Goal: Communication & Community: Share content

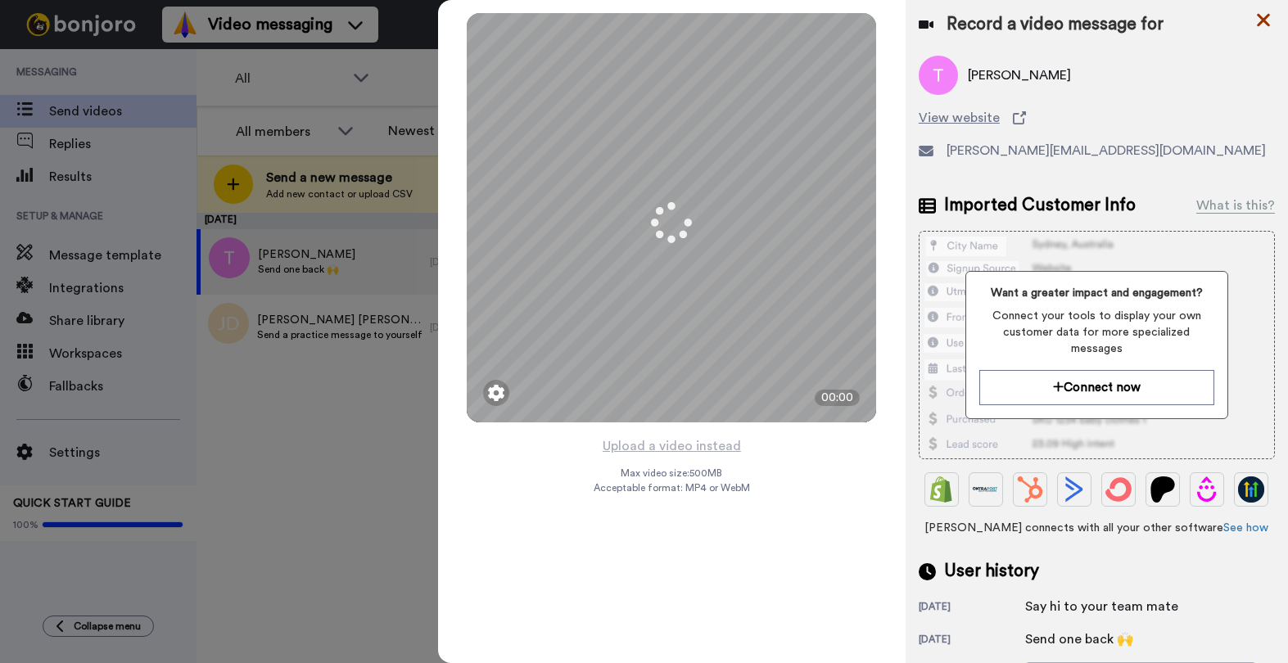
click at [1259, 18] on icon at bounding box center [1263, 20] width 16 height 20
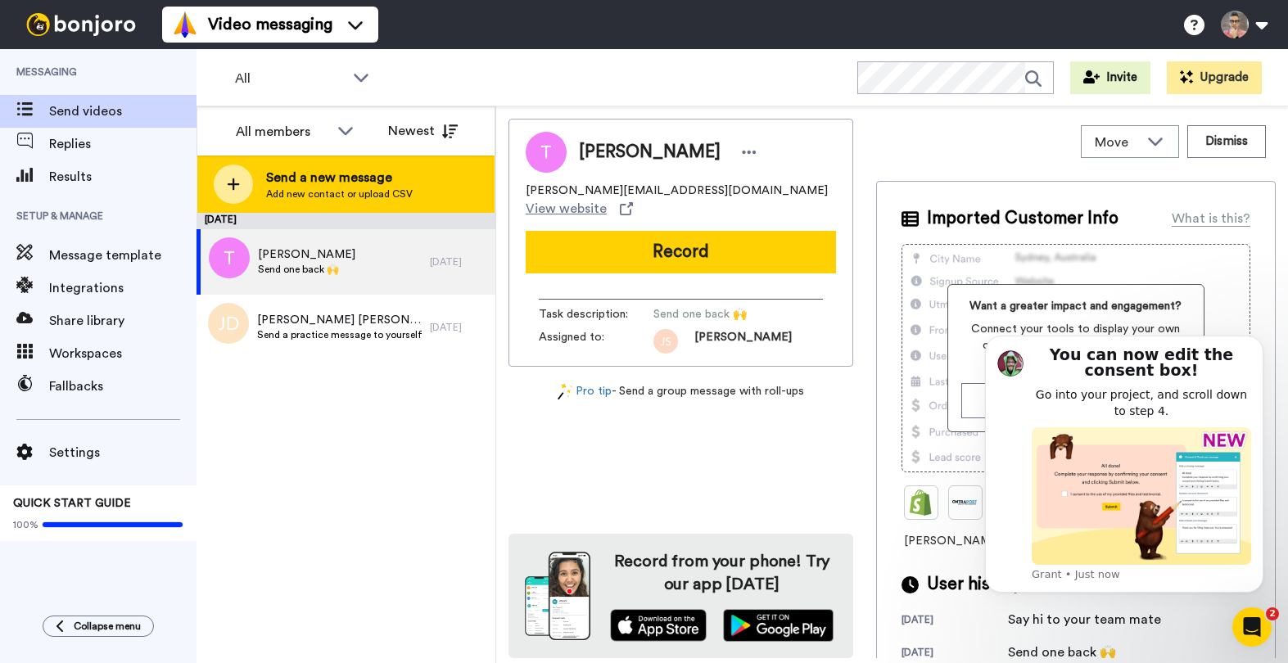
click at [251, 174] on div "Send a new message Add new contact or upload CSV" at bounding box center [345, 184] width 297 height 57
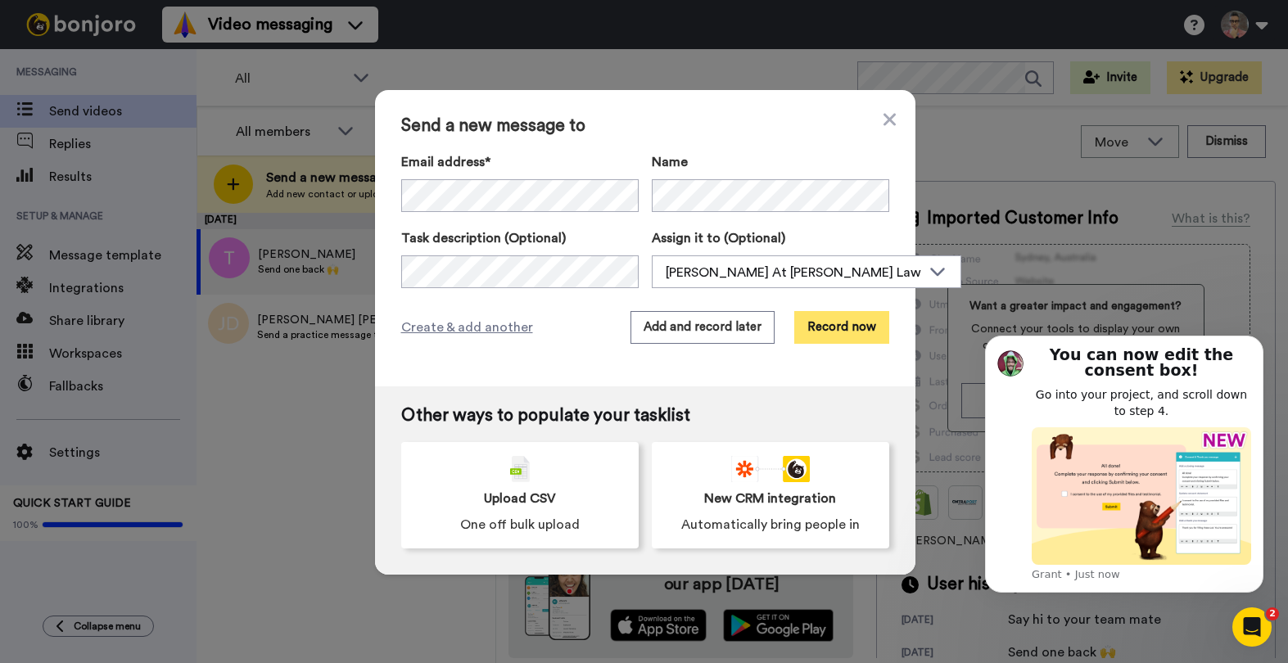
click at [832, 322] on button "Record now" at bounding box center [841, 327] width 95 height 33
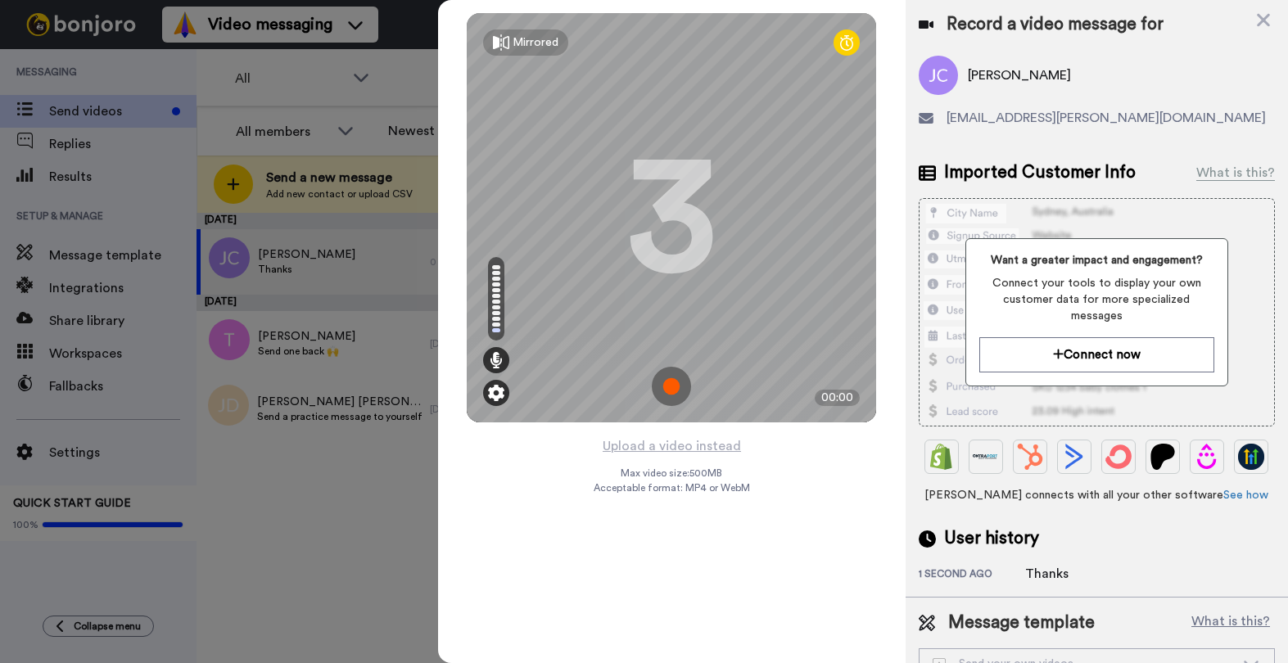
click at [496, 396] on img at bounding box center [496, 393] width 16 height 16
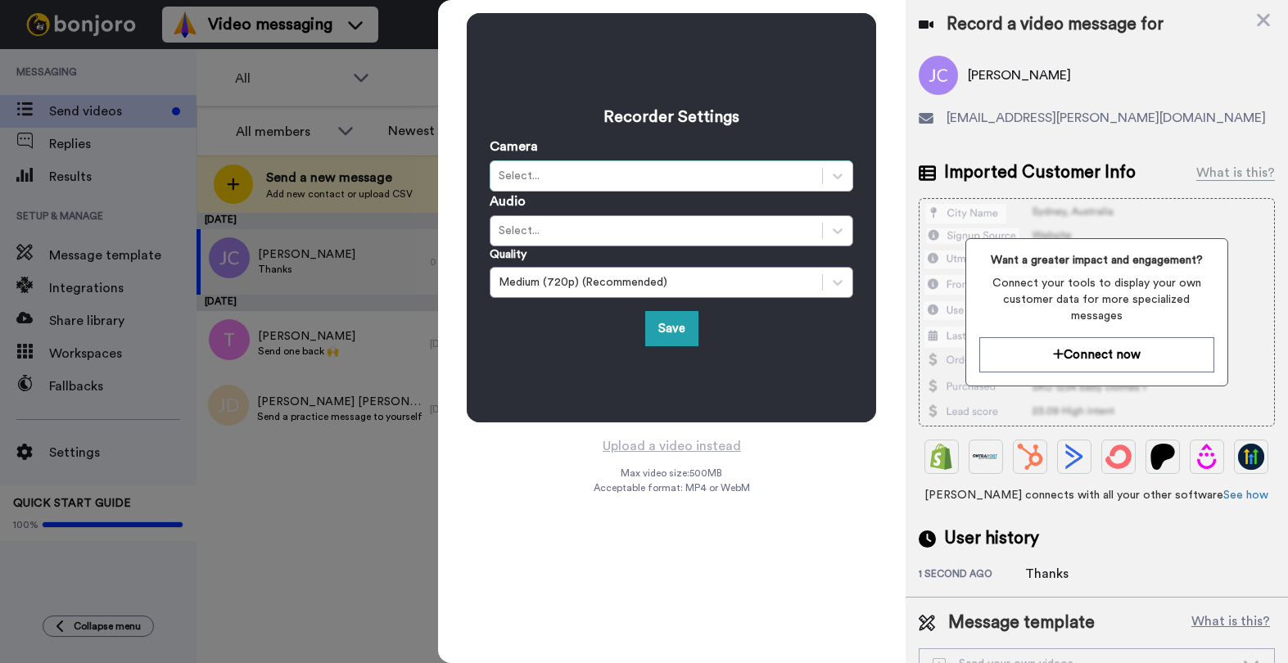
click at [569, 182] on div "Select..." at bounding box center [656, 176] width 315 height 16
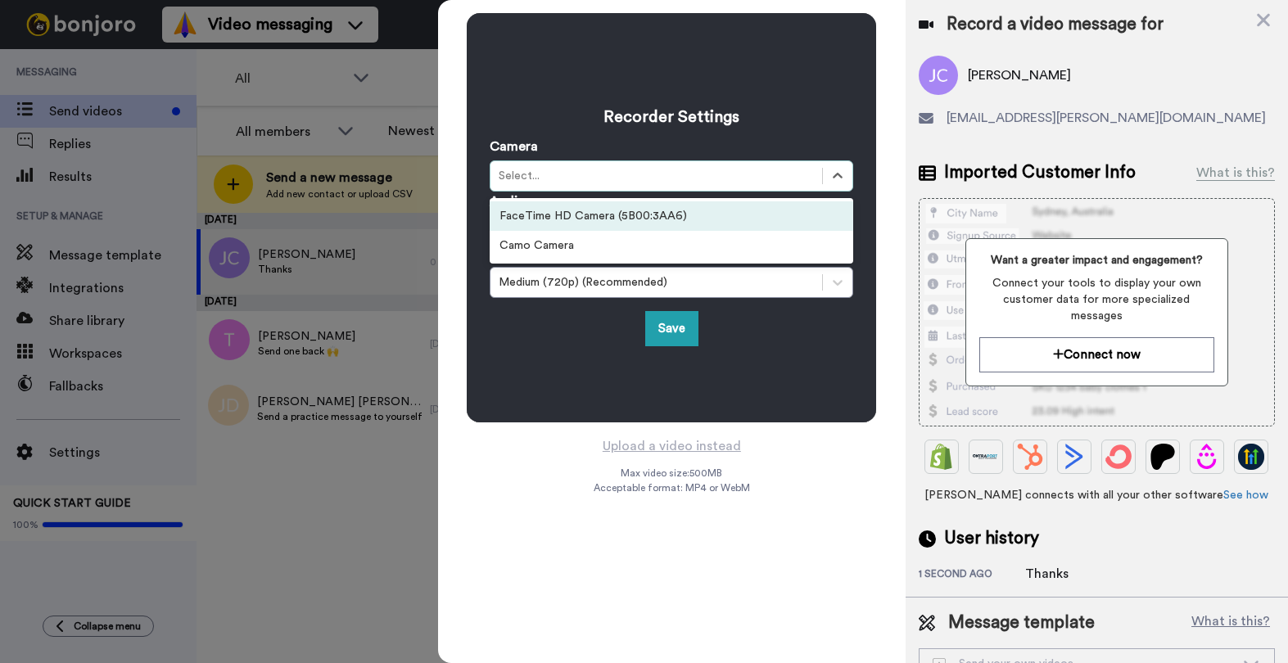
click at [569, 212] on div "FaceTime HD Camera (5B00:3AA6)" at bounding box center [672, 215] width 364 height 29
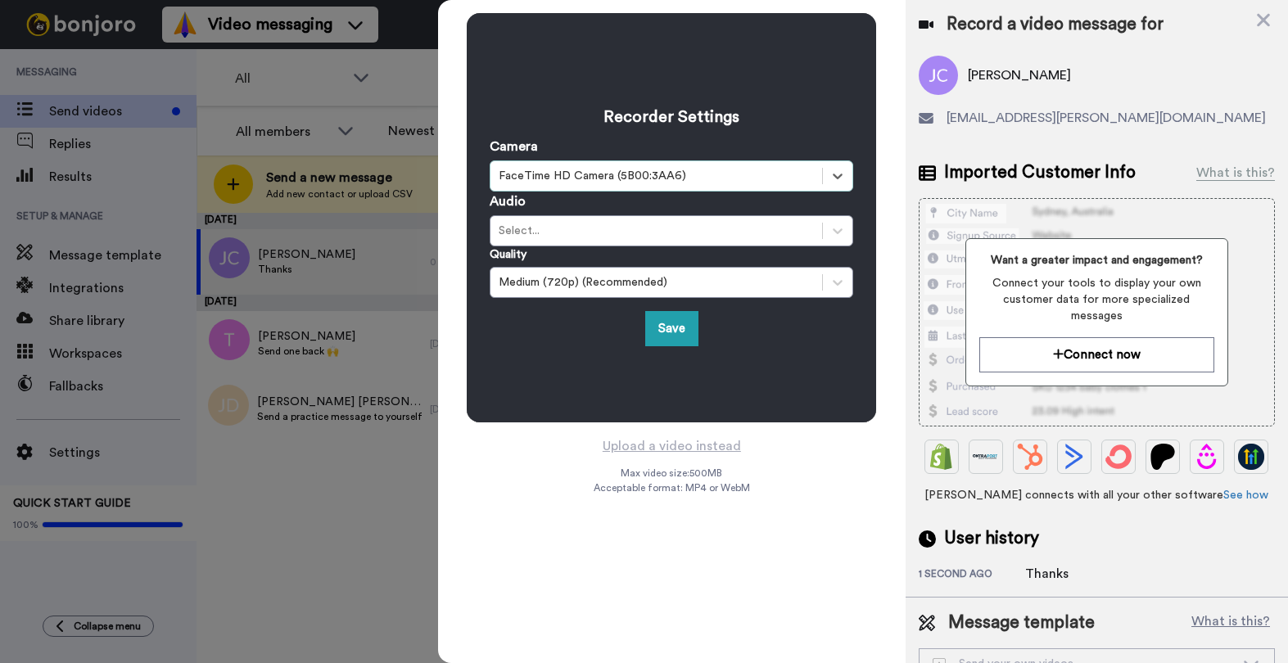
click at [574, 248] on div "Quality Medium (720p) (Recommended)" at bounding box center [672, 272] width 364 height 52
click at [569, 233] on div "Select..." at bounding box center [656, 231] width 315 height 16
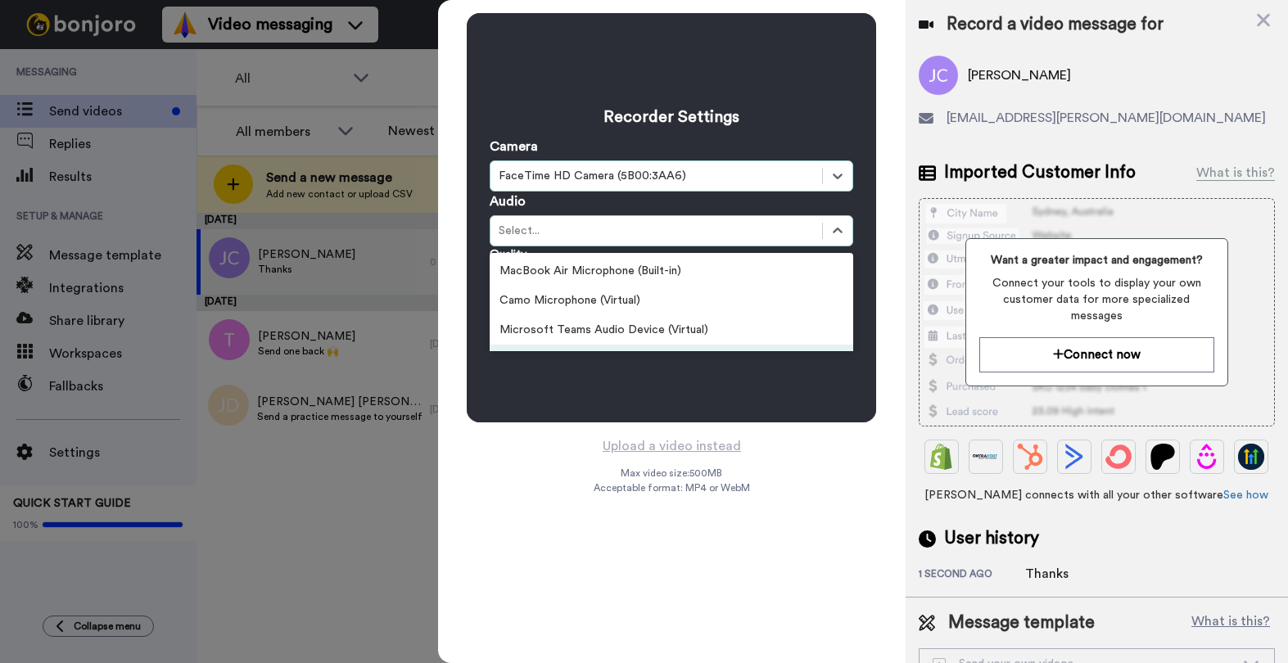
click at [569, 412] on div "Recorder Settings Camera option FaceTime HD Camera (5B00:3AA6), selected. Selec…" at bounding box center [671, 217] width 409 height 409
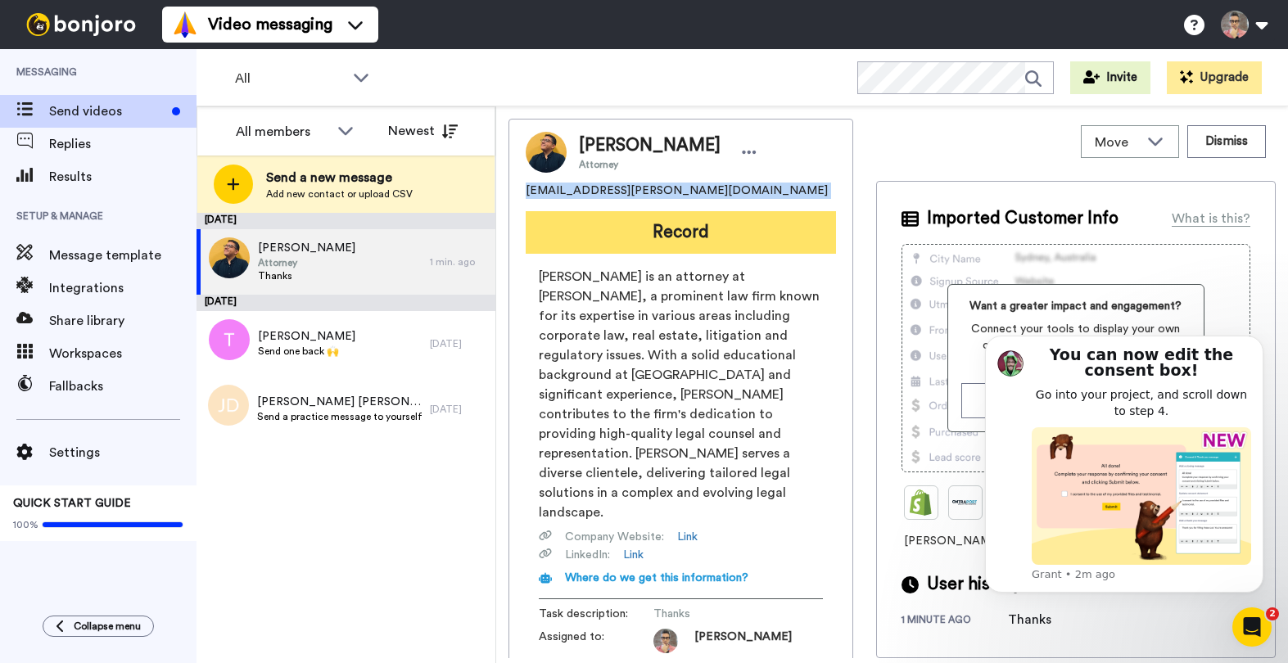
click at [672, 224] on button "Record" at bounding box center [681, 232] width 310 height 43
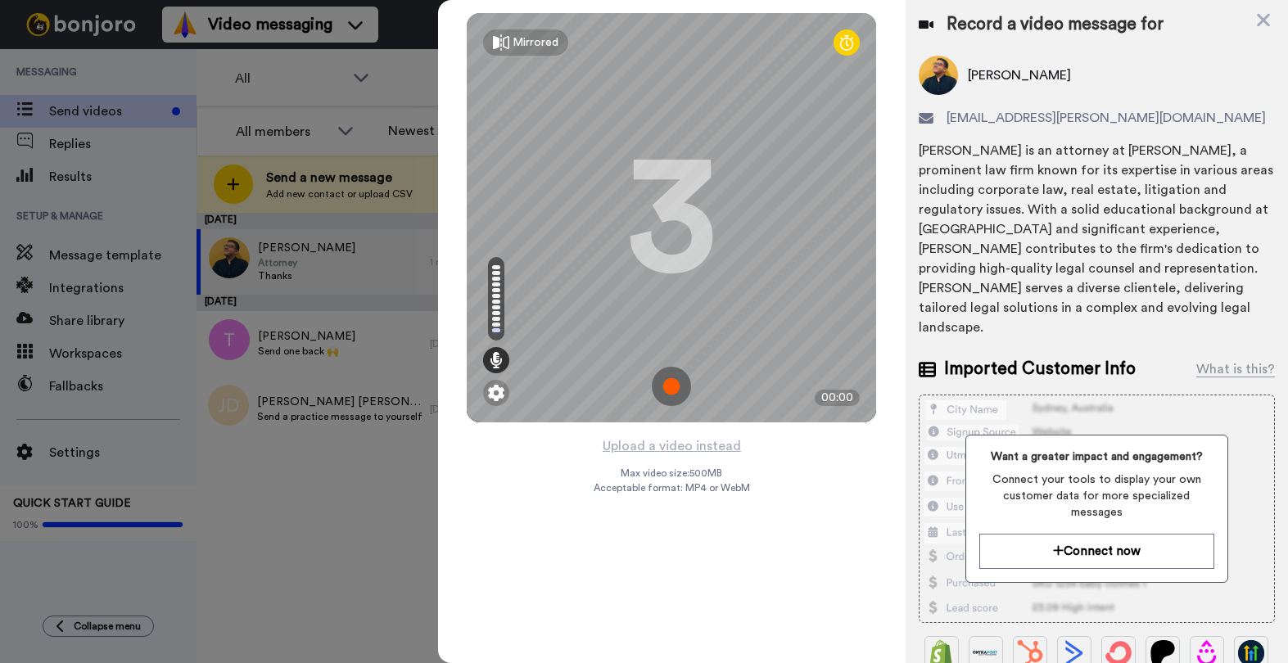
click at [675, 377] on img at bounding box center [671, 386] width 39 height 39
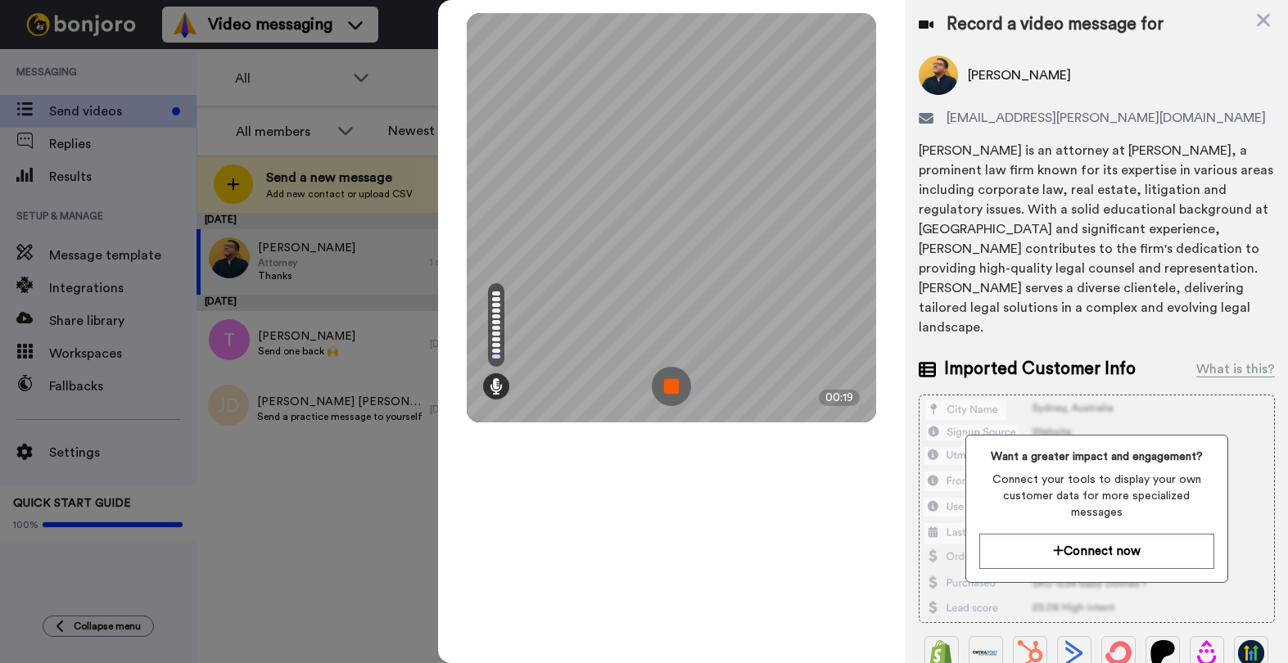
click at [680, 389] on img at bounding box center [671, 386] width 39 height 39
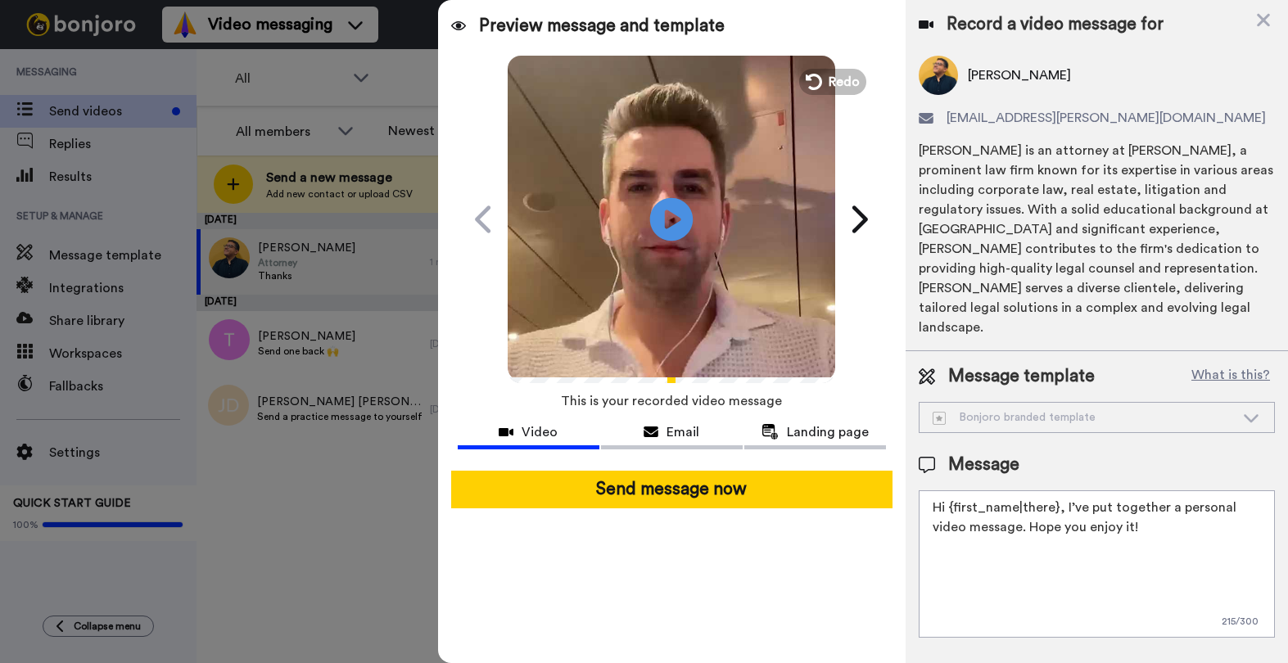
click at [667, 210] on icon "Play/Pause" at bounding box center [671, 219] width 43 height 78
click at [839, 87] on span "Redo" at bounding box center [846, 80] width 34 height 21
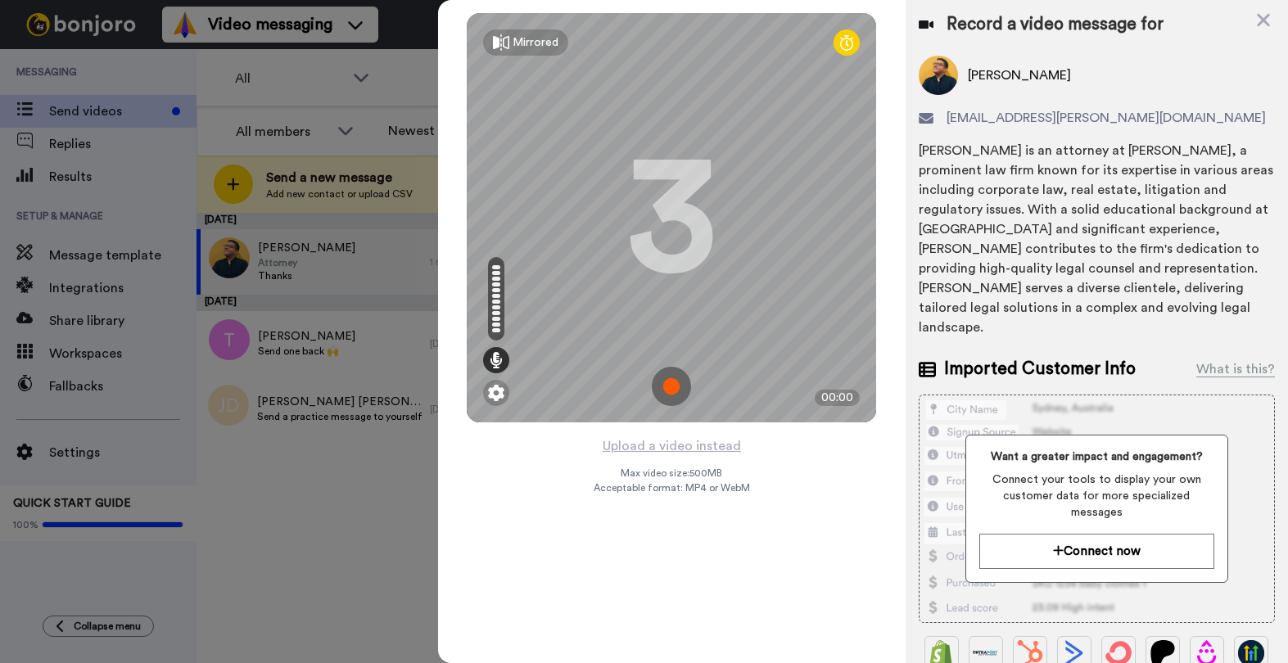
click at [670, 382] on img at bounding box center [671, 386] width 39 height 39
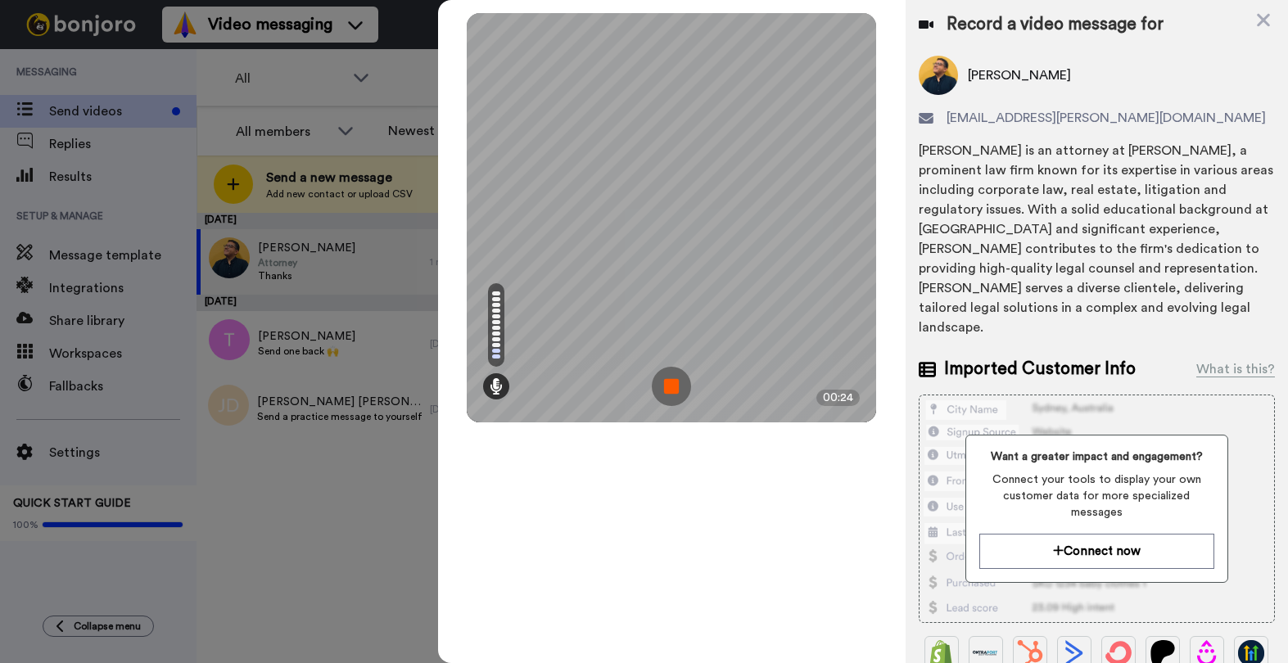
click at [664, 371] on img at bounding box center [671, 386] width 39 height 39
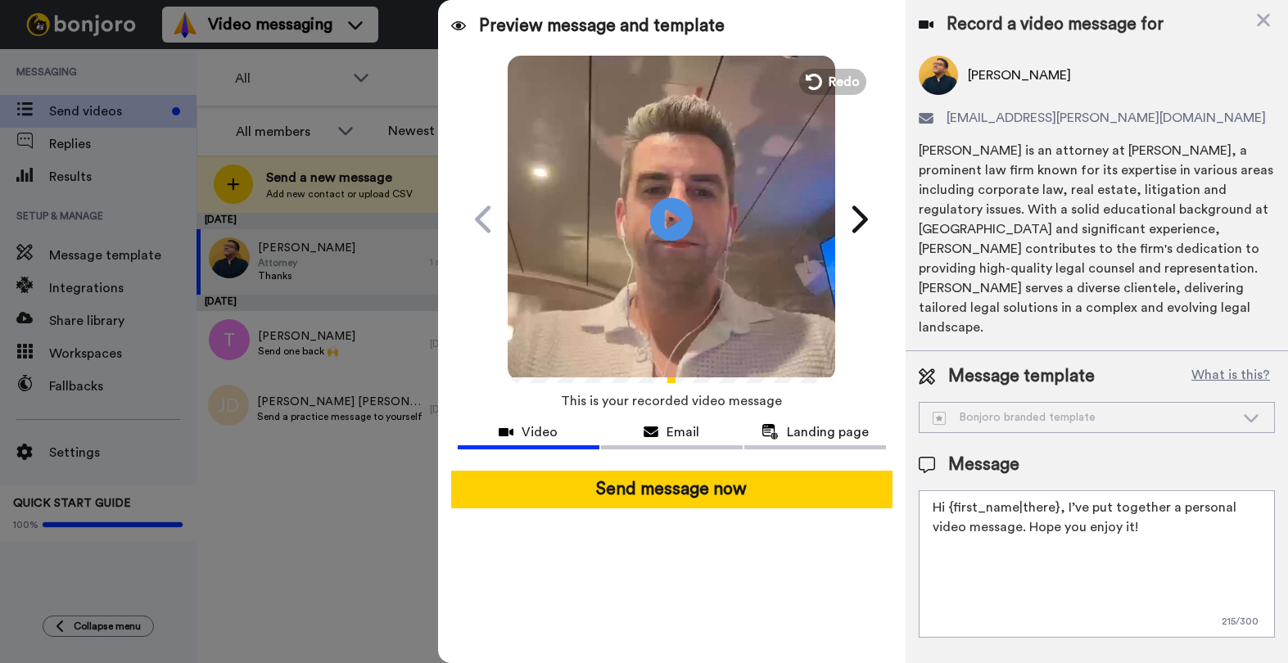
click at [676, 219] on icon "Play/Pause" at bounding box center [671, 219] width 43 height 78
click at [1040, 409] on div "Bonjoro branded template" at bounding box center [1084, 417] width 302 height 16
click at [1212, 364] on button "What is this?" at bounding box center [1230, 376] width 88 height 25
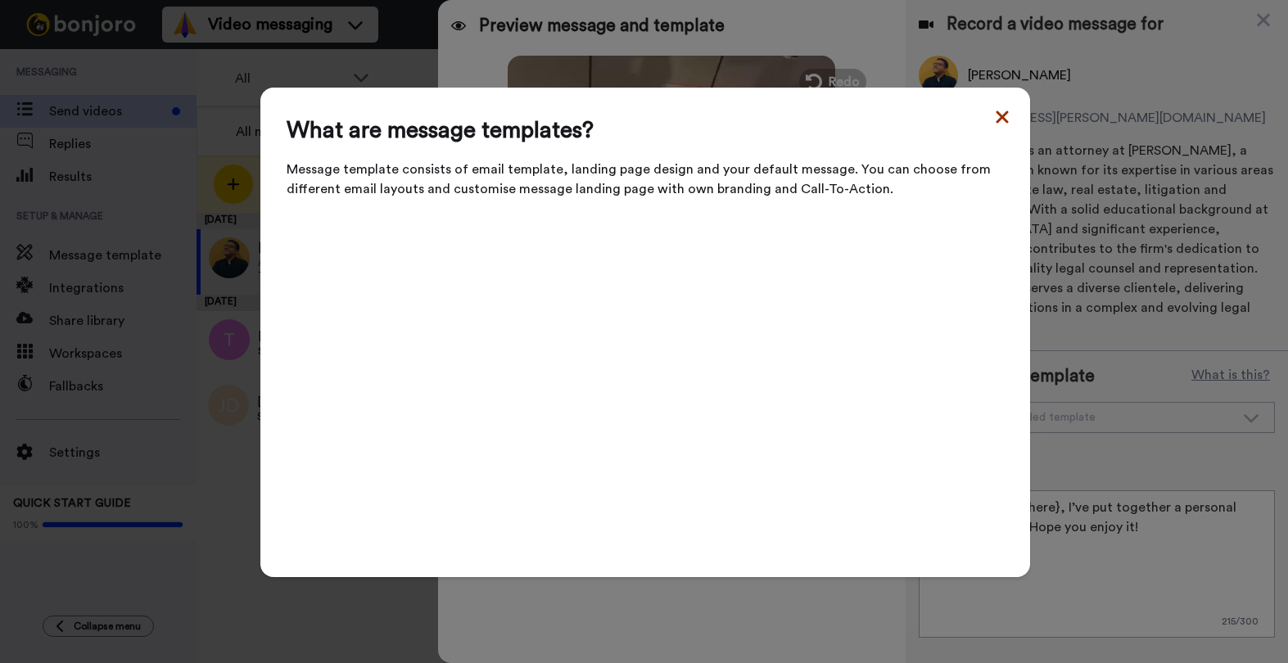
click at [998, 123] on icon at bounding box center [1002, 117] width 16 height 20
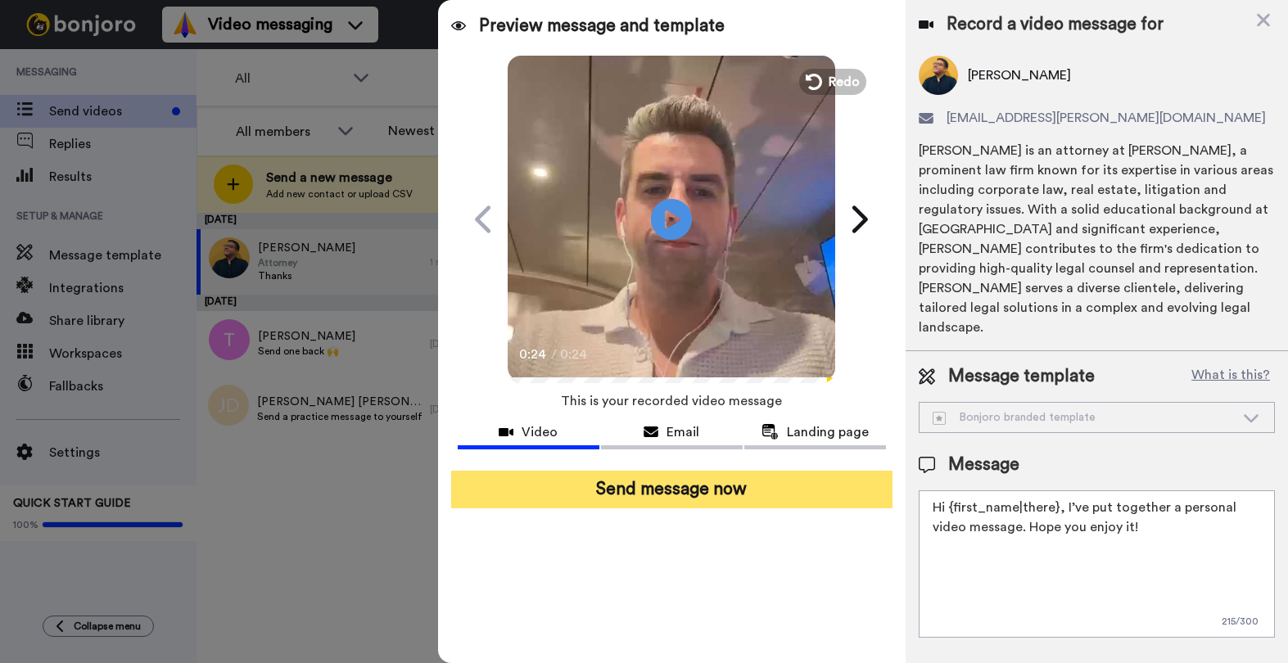
click at [656, 483] on button "Send message now" at bounding box center [671, 490] width 441 height 38
